Goal: Information Seeking & Learning: Learn about a topic

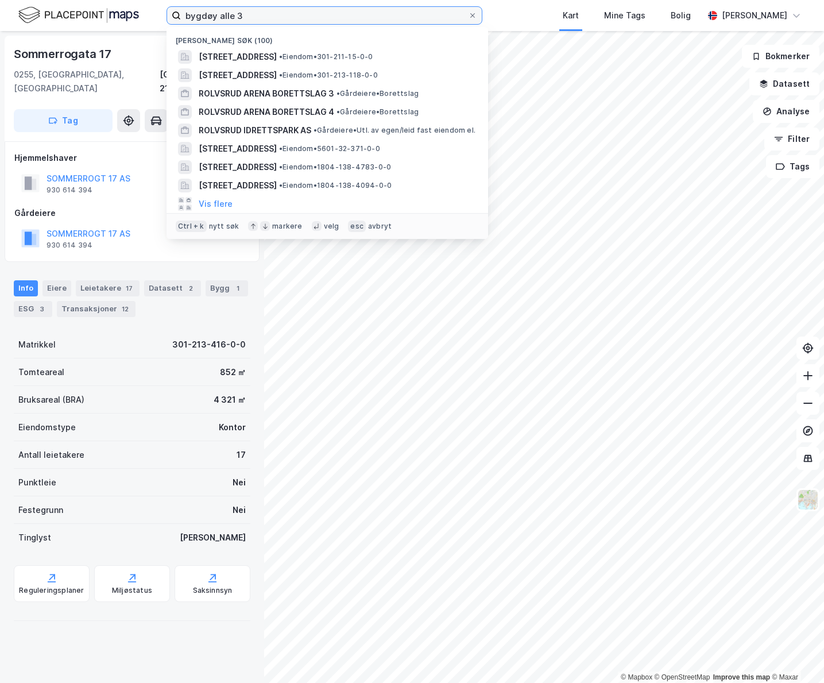
click at [262, 17] on input "bygdøy alle 3" at bounding box center [324, 15] width 287 height 17
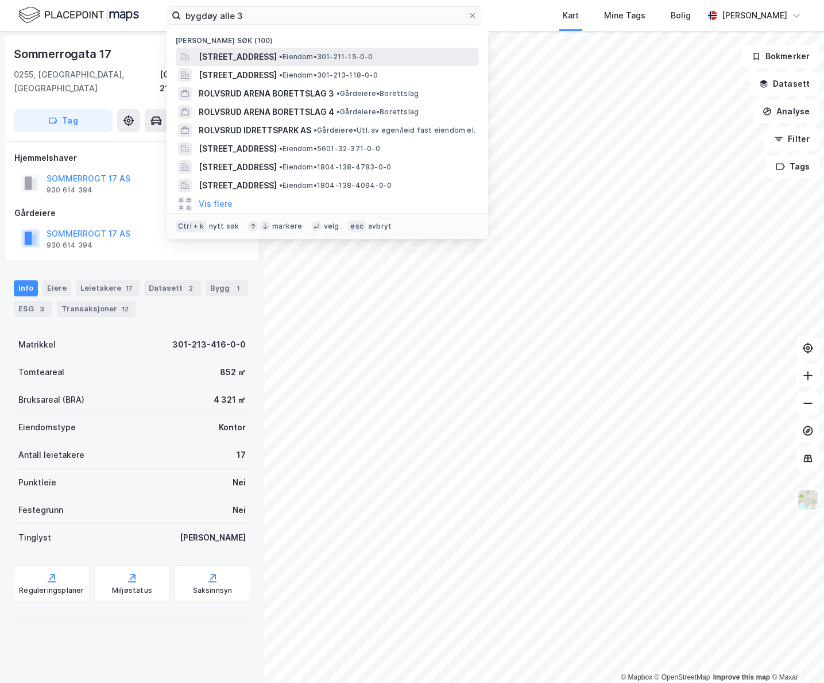
click at [277, 62] on span "[STREET_ADDRESS]" at bounding box center [238, 57] width 78 height 14
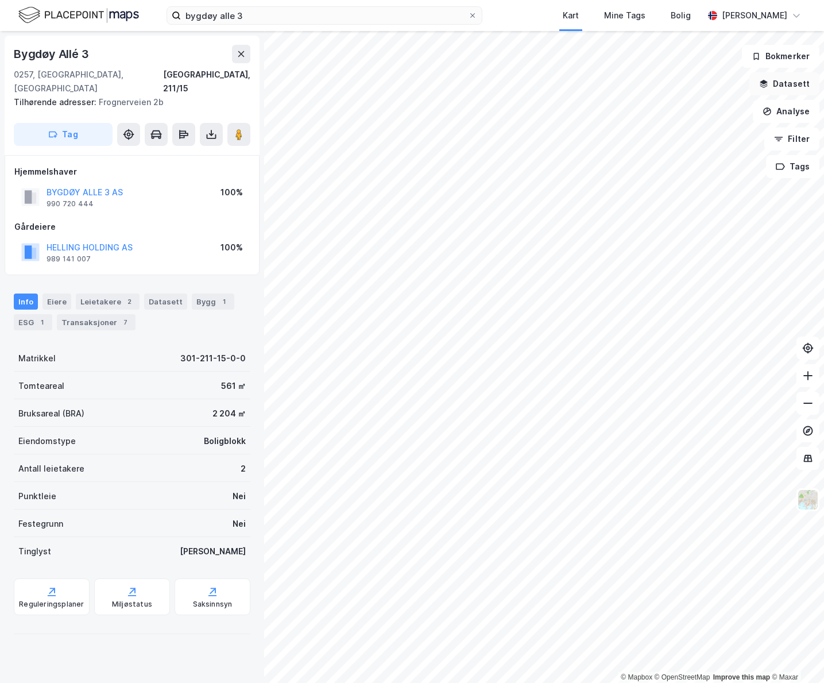
click at [796, 83] on button "Datasett" at bounding box center [784, 83] width 70 height 23
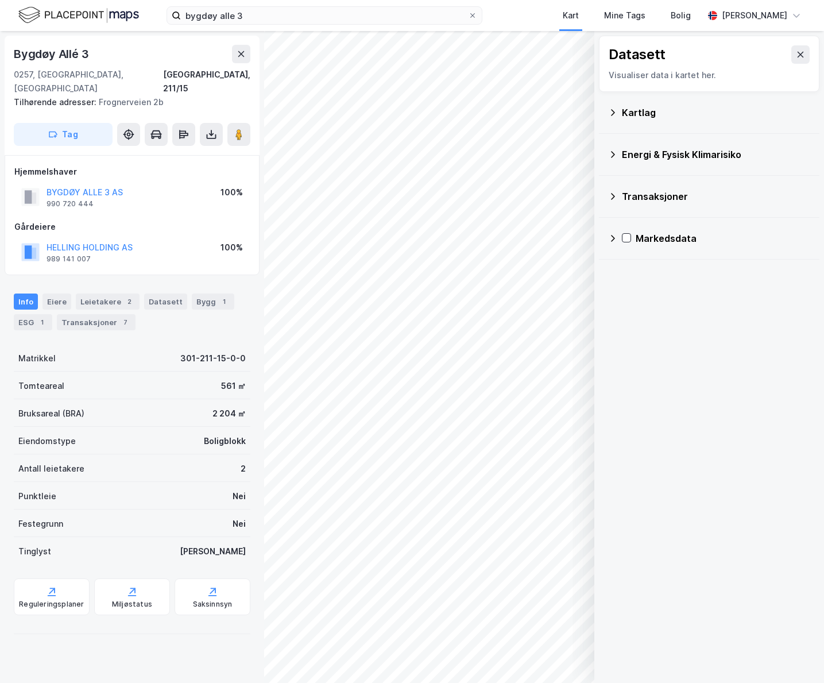
click at [638, 111] on div "Kartlag" at bounding box center [716, 113] width 188 height 14
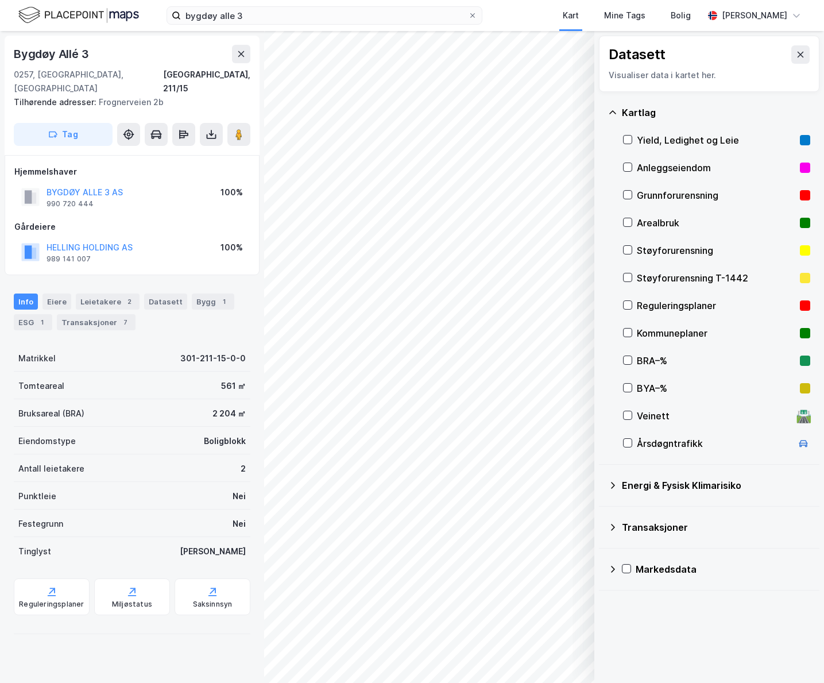
click at [657, 139] on div "Yield, Ledighet og Leie" at bounding box center [716, 140] width 158 height 14
click at [522, 653] on button "Vis" at bounding box center [534, 653] width 95 height 18
click at [796, 57] on icon at bounding box center [800, 54] width 9 height 9
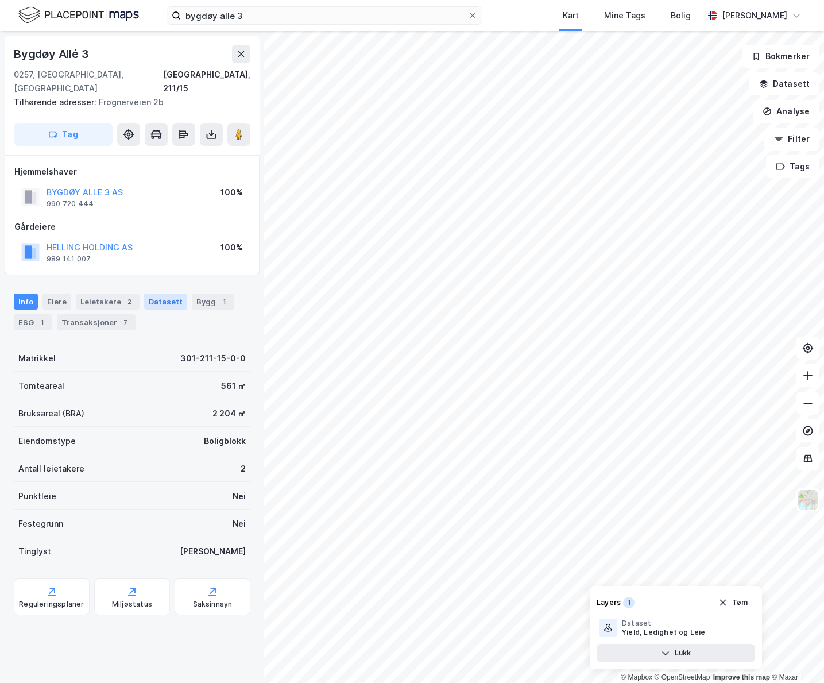
click at [164, 293] on div "Datasett" at bounding box center [165, 301] width 43 height 16
